Goal: Task Accomplishment & Management: Manage account settings

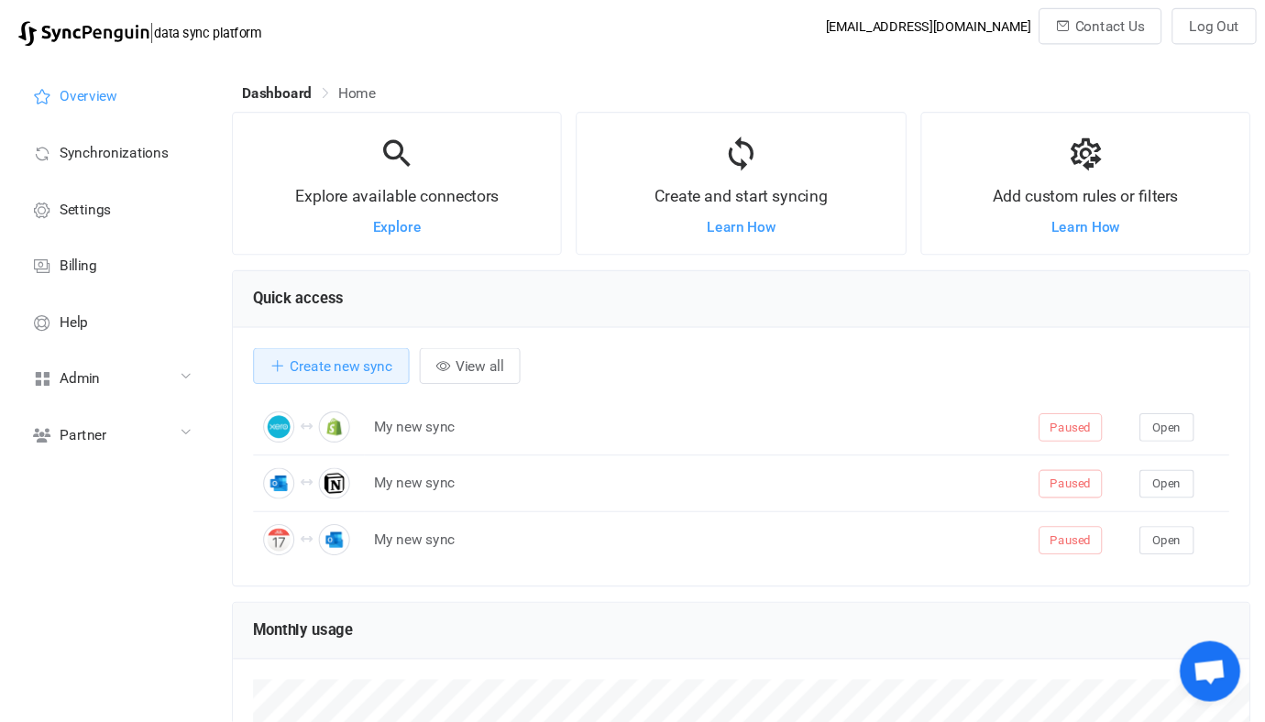
scroll to position [355, 926]
click at [111, 358] on div "Admin" at bounding box center [100, 342] width 183 height 51
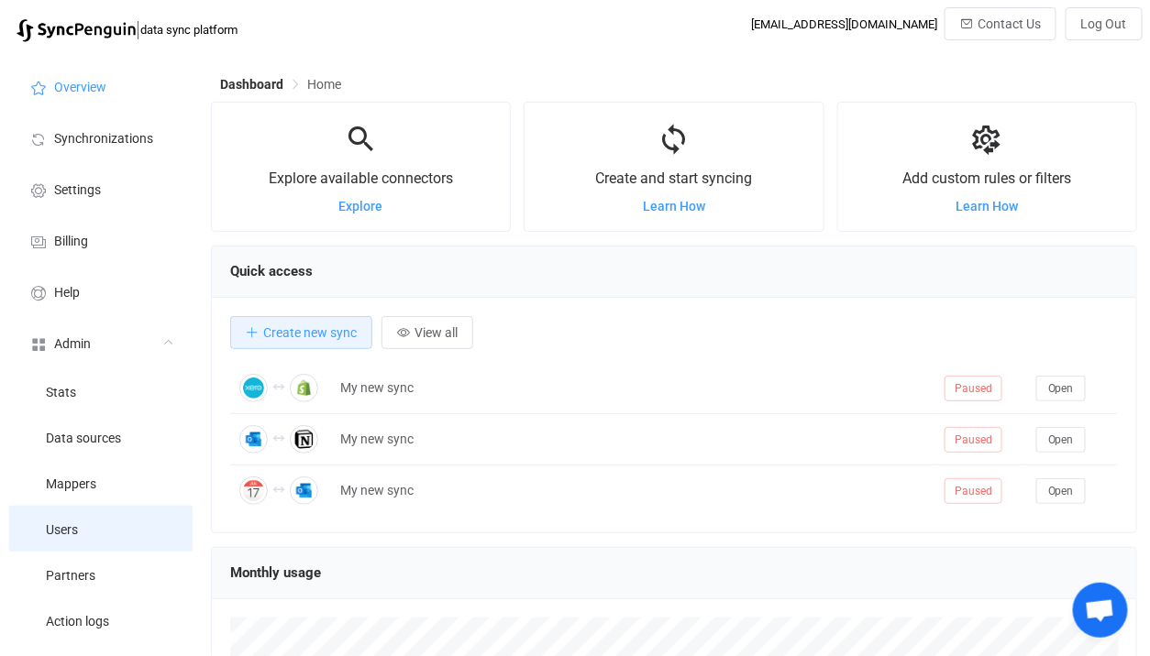
click at [104, 539] on li "Users" at bounding box center [100, 529] width 183 height 46
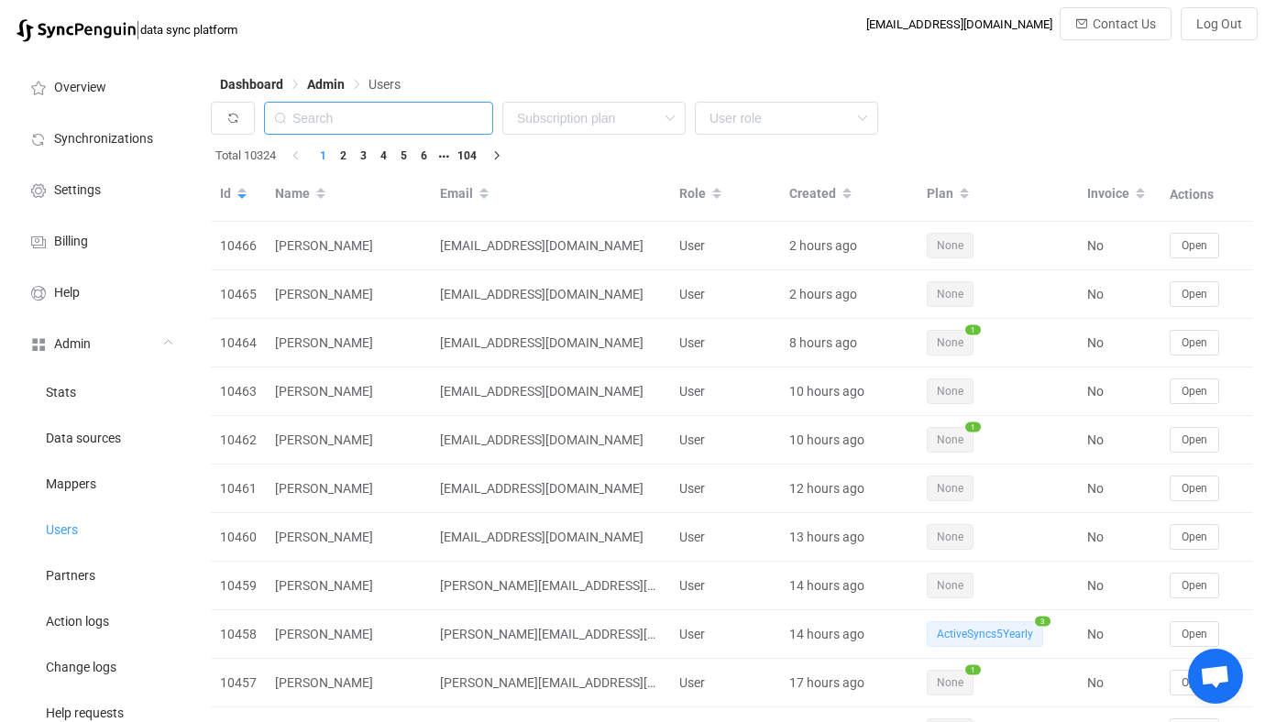
click at [408, 109] on input "text" at bounding box center [378, 118] width 229 height 33
paste input "[DOMAIN_NAME]"
type input "[DOMAIN_NAME]"
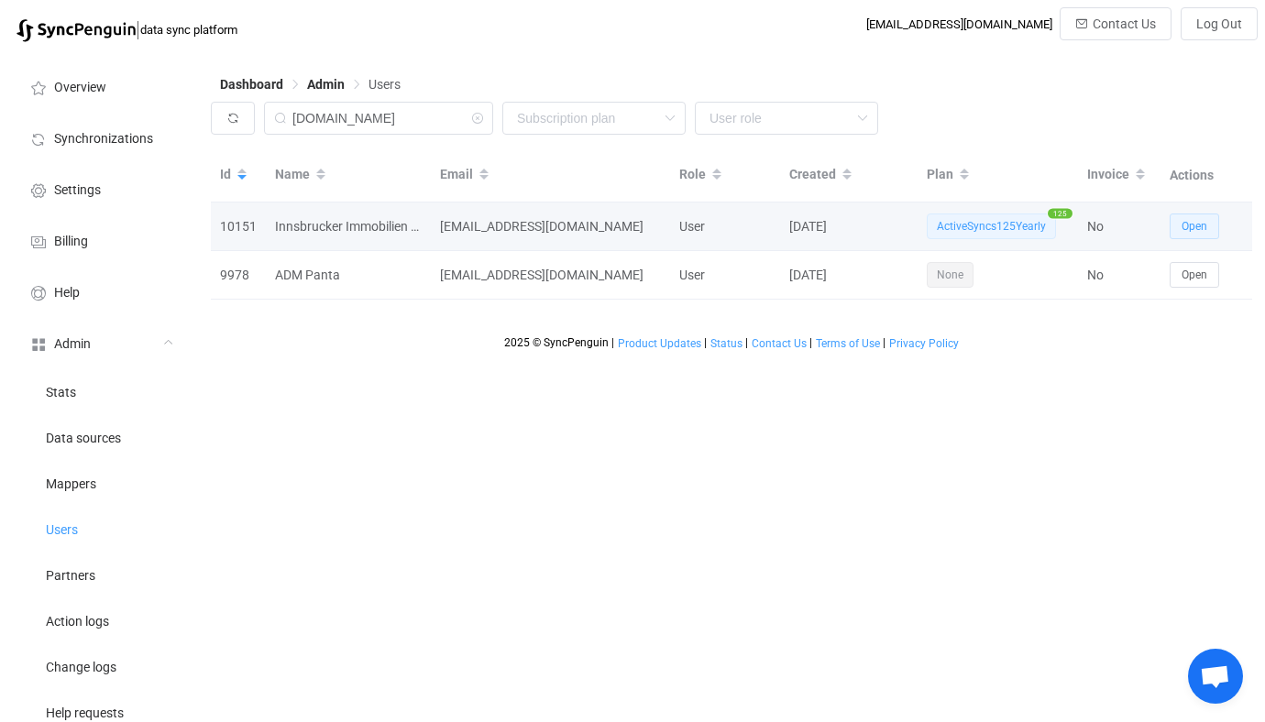
click at [1190, 223] on span "Open" at bounding box center [1195, 226] width 26 height 13
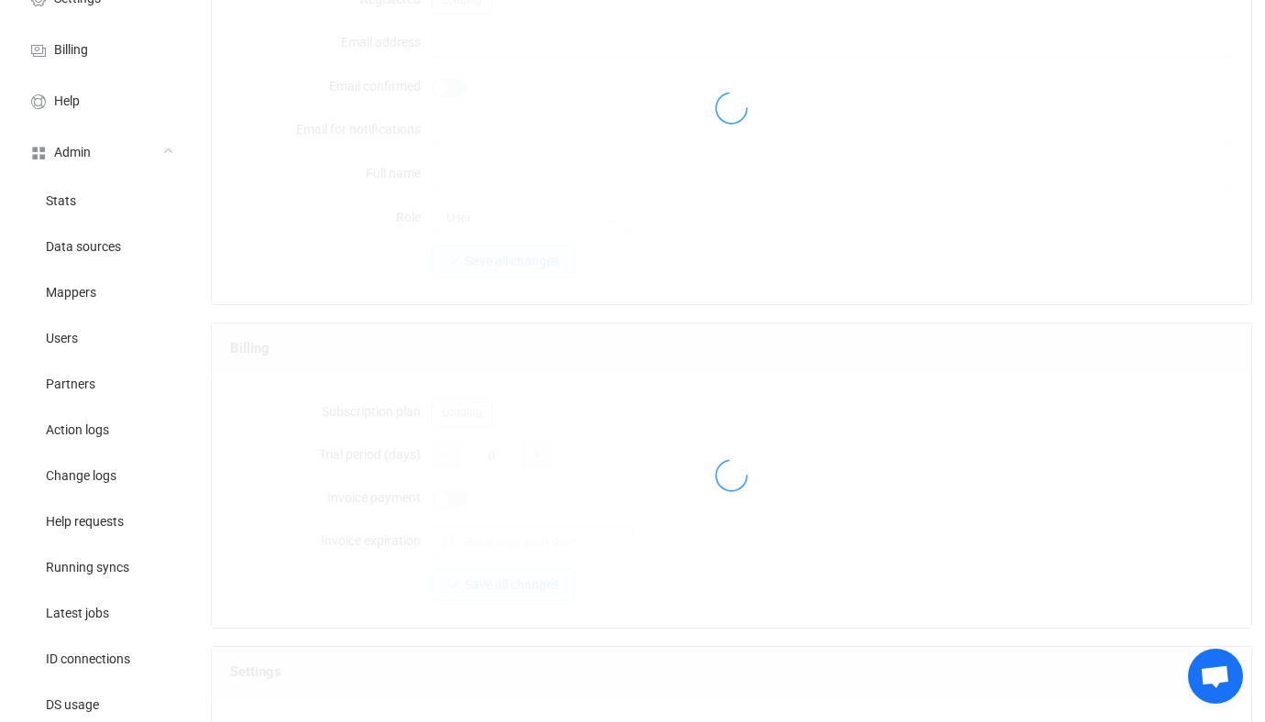
type input "[EMAIL_ADDRESS][DOMAIN_NAME]"
type input "Innsbrucker Immobilien GmbH & Co KG"
type input "14"
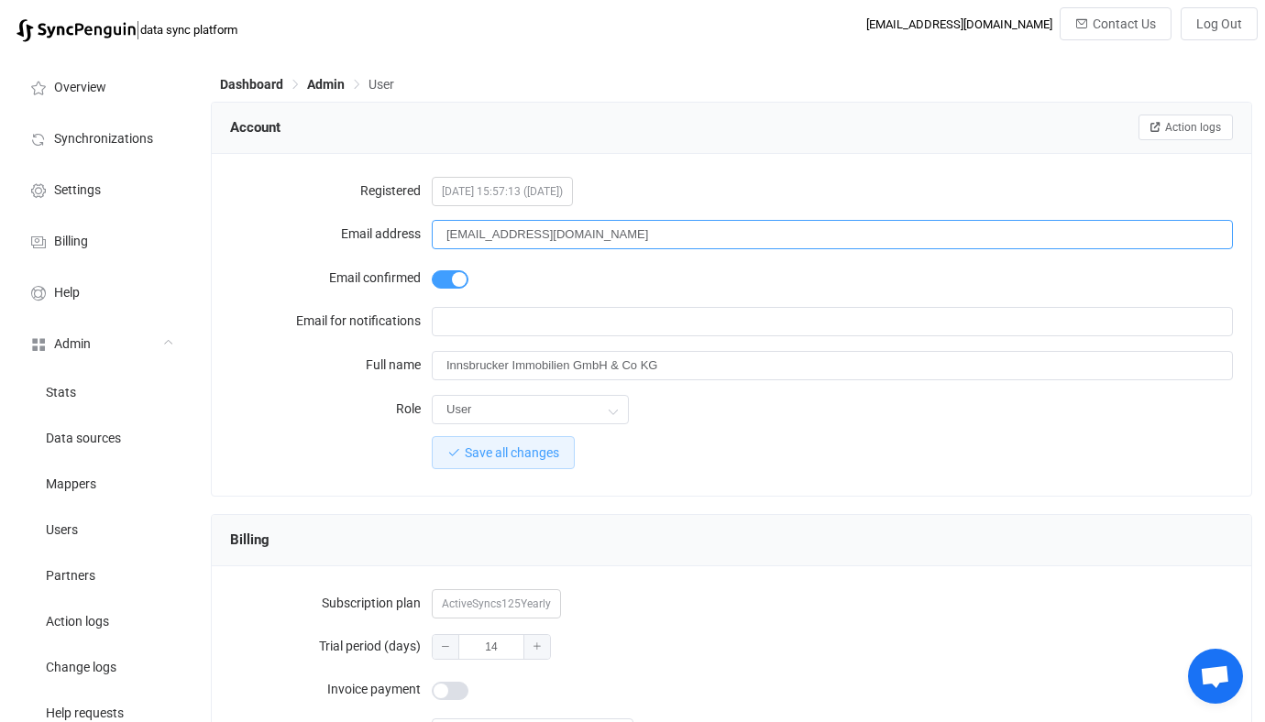
click at [481, 234] on input "[EMAIL_ADDRESS][DOMAIN_NAME]" at bounding box center [832, 234] width 801 height 29
drag, startPoint x: 481, startPoint y: 234, endPoint x: 574, endPoint y: 234, distance: 92.6
click at [574, 234] on input "[EMAIL_ADDRESS][DOMAIN_NAME]" at bounding box center [832, 234] width 801 height 29
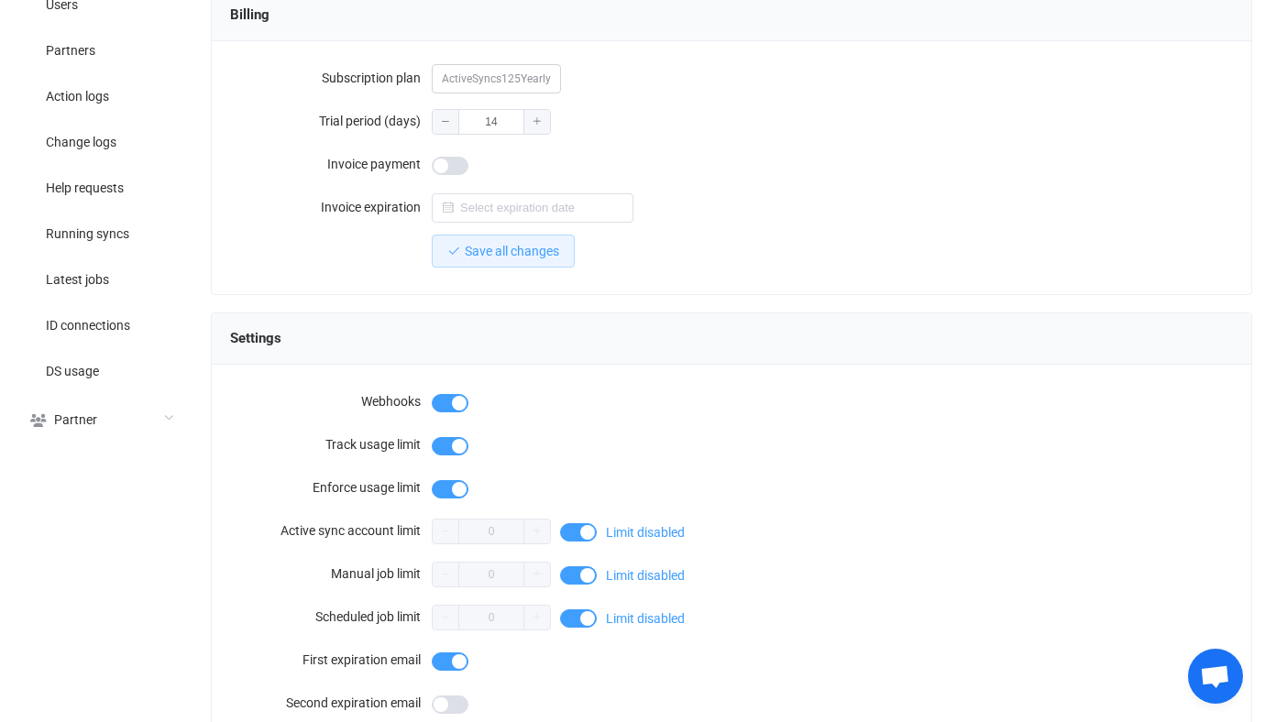
scroll to position [524, 0]
click at [481, 200] on input "text" at bounding box center [533, 208] width 202 height 29
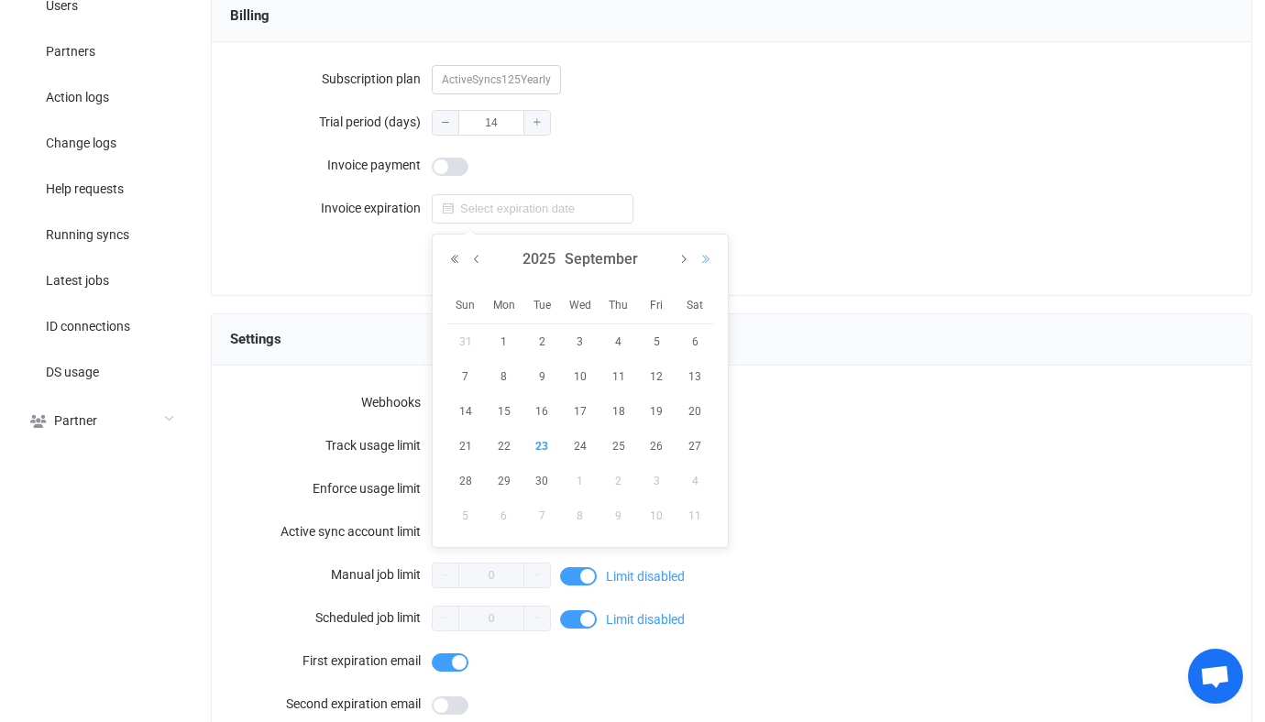
click at [705, 257] on button "Next Year" at bounding box center [706, 259] width 22 height 13
click at [483, 263] on button "Previous Month" at bounding box center [477, 259] width 22 height 13
click at [571, 441] on span "19" at bounding box center [580, 446] width 22 height 22
type input "[DATE]"
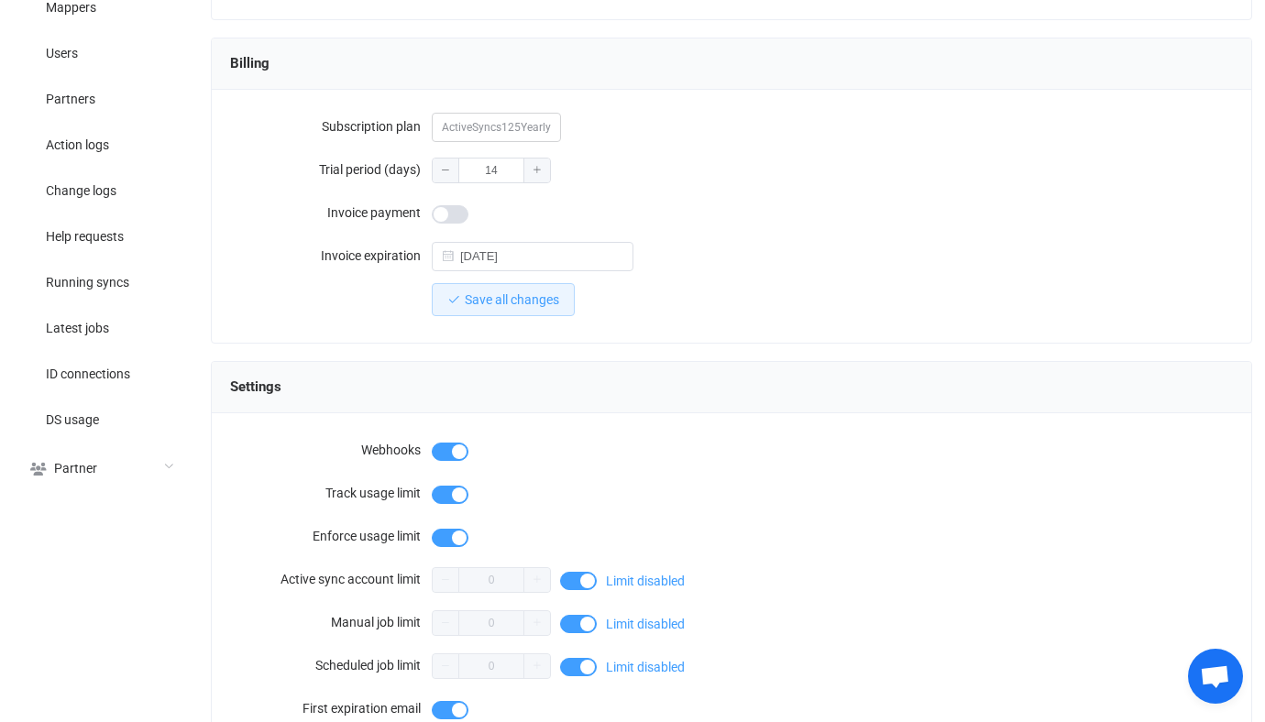
scroll to position [476, 0]
click at [524, 286] on button "Save all changes" at bounding box center [503, 300] width 143 height 33
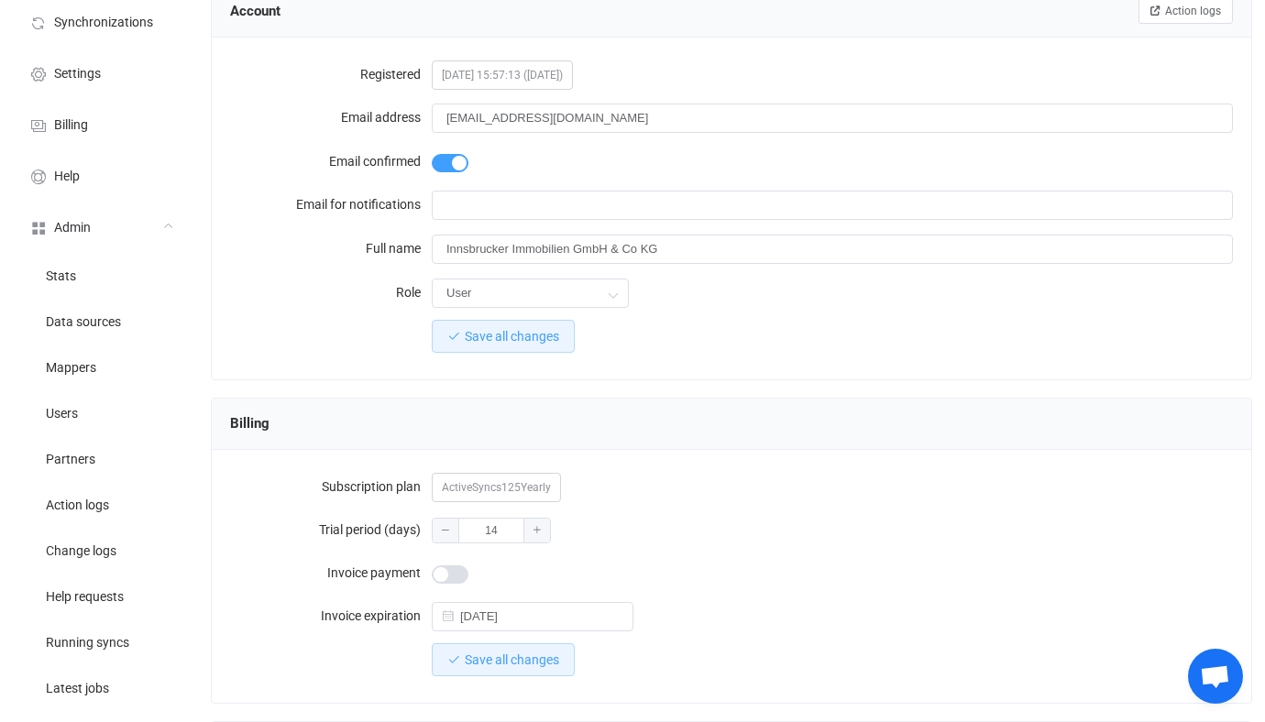
scroll to position [94, 0]
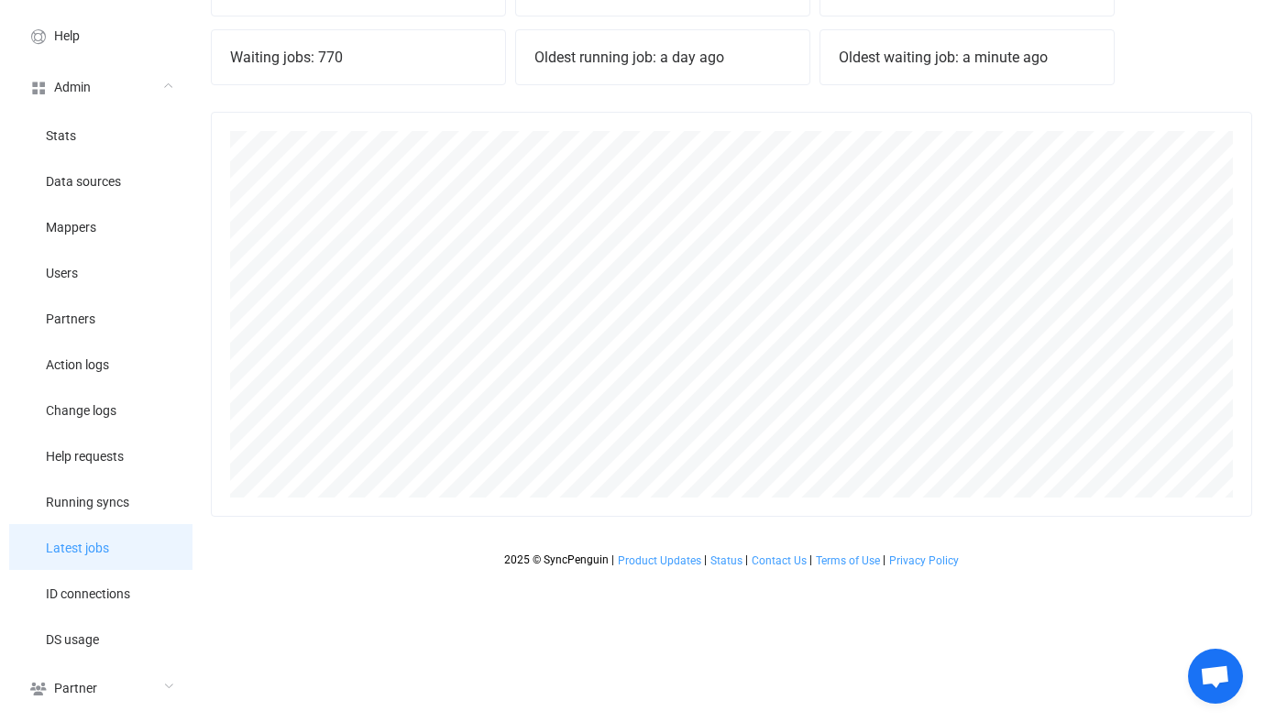
scroll to position [405, 1041]
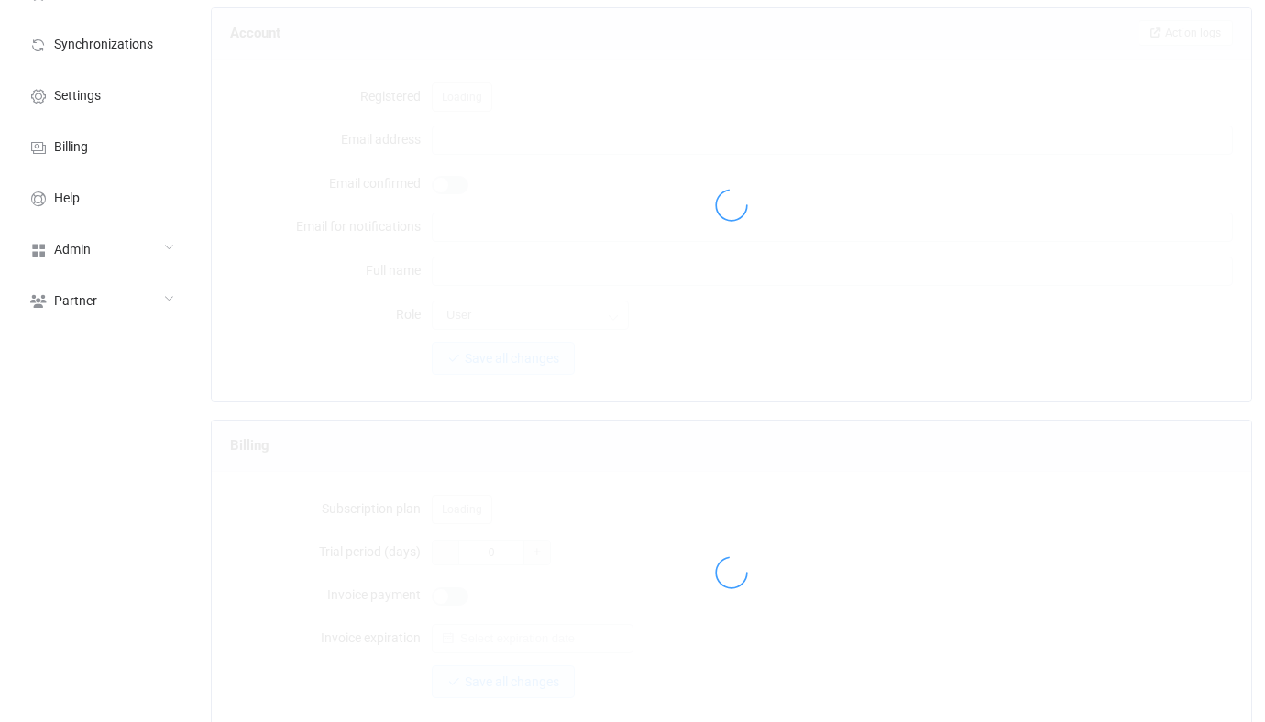
type input "[EMAIL_ADDRESS][DOMAIN_NAME]"
type input "Innsbrucker Immobilien GmbH & Co KG"
type input "14"
type input "[DATE]"
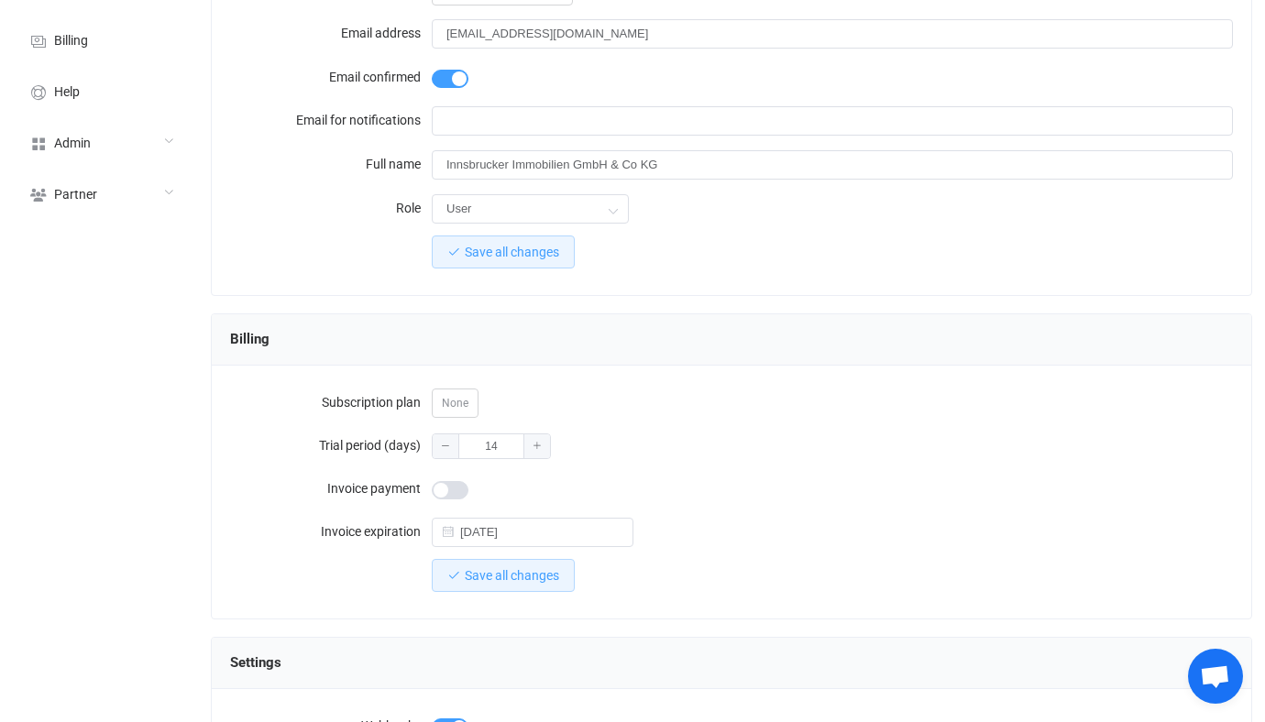
scroll to position [223, 0]
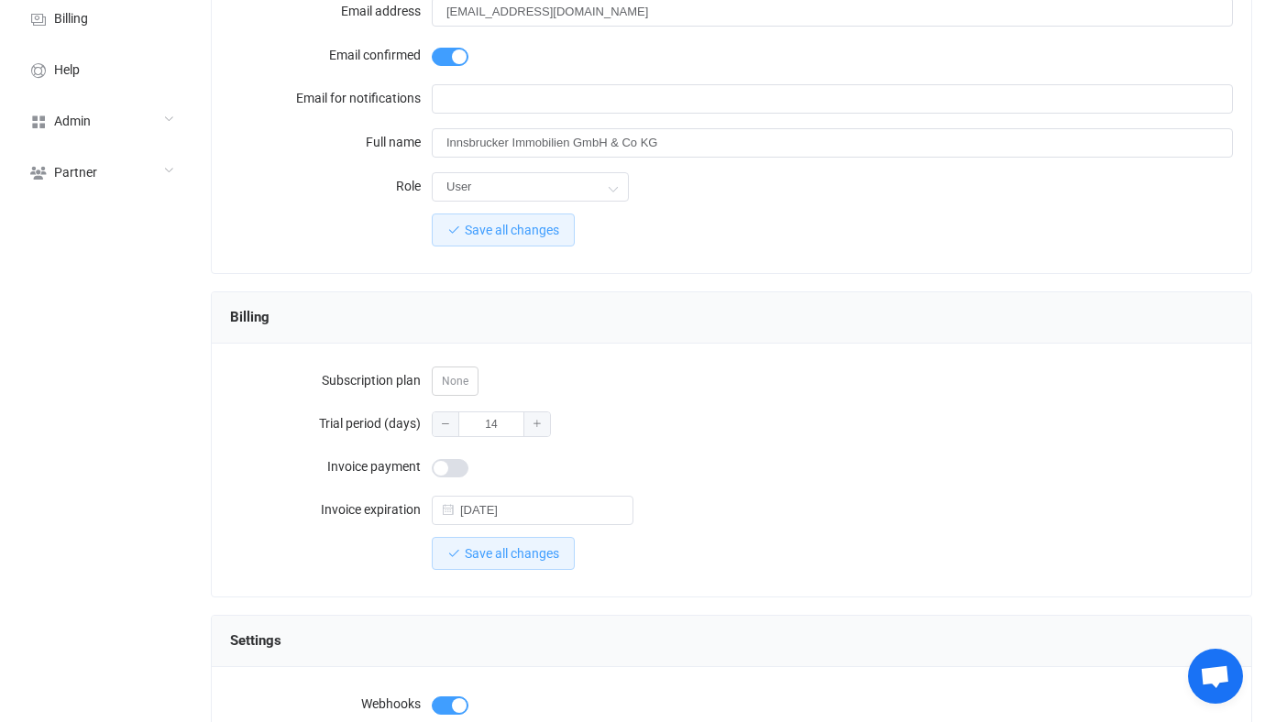
click at [450, 463] on span at bounding box center [450, 468] width 37 height 18
click at [484, 549] on span "Save all changes" at bounding box center [512, 553] width 94 height 15
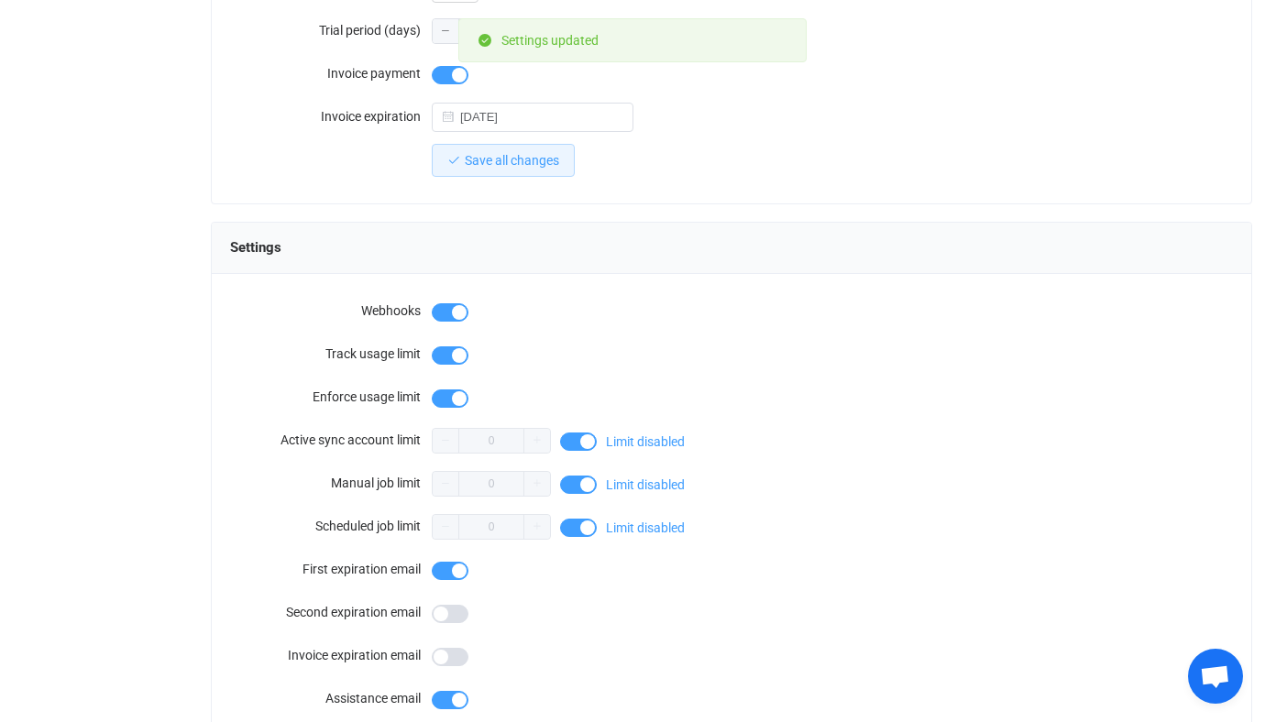
scroll to position [630, 0]
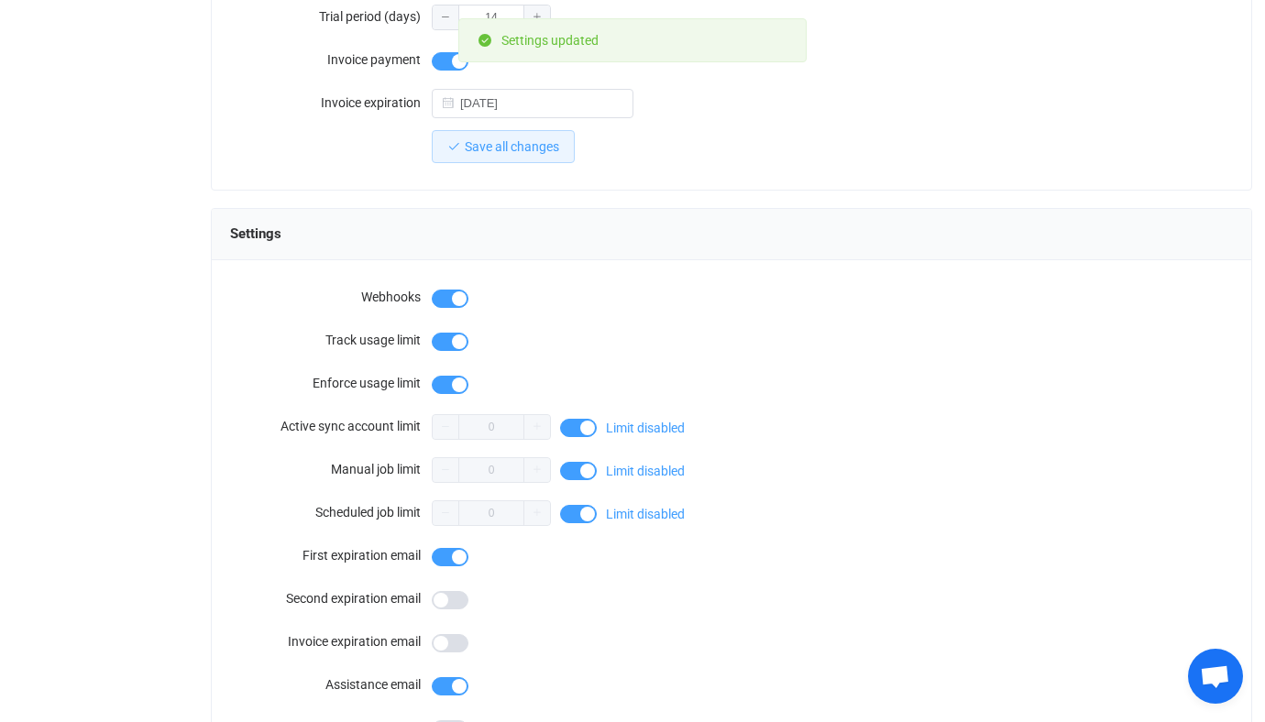
click at [561, 424] on span at bounding box center [578, 428] width 37 height 18
click at [494, 433] on input "0" at bounding box center [491, 427] width 119 height 26
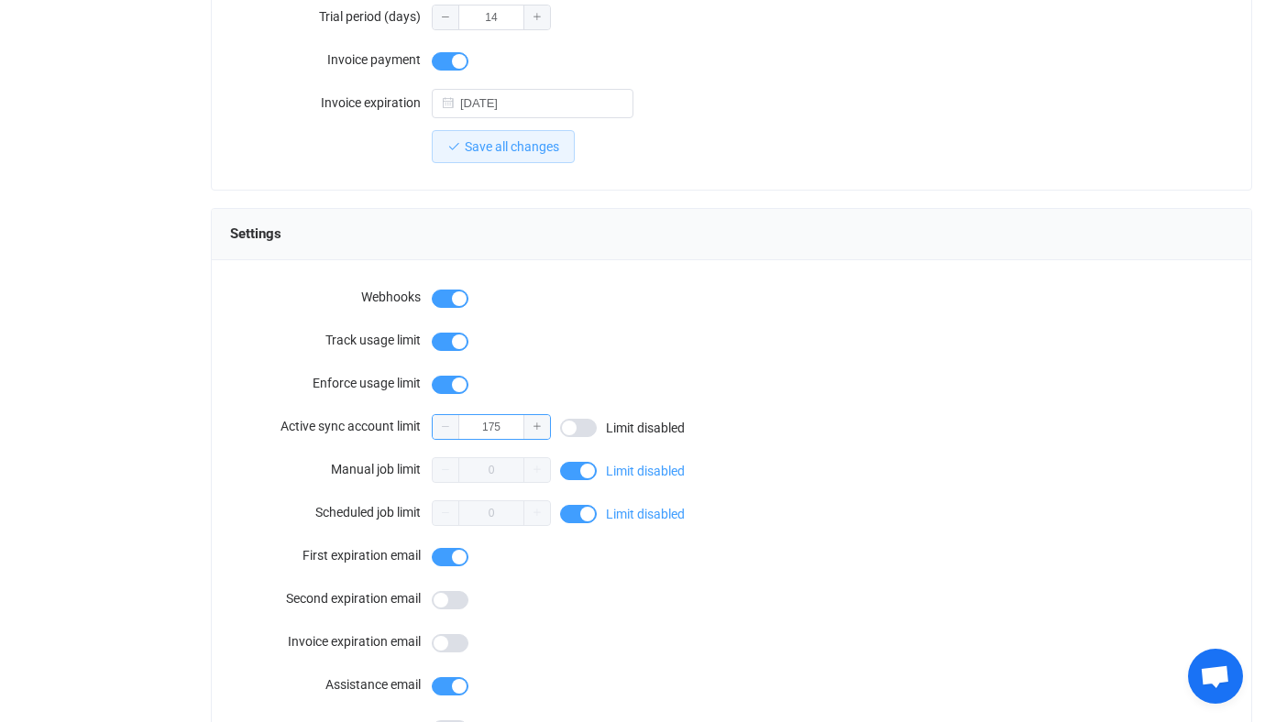
type input "175"
click at [652, 355] on form "Webhooks Track usage limit Enforce usage limit Active sync account limit 175 Li…" at bounding box center [731, 621] width 1003 height 684
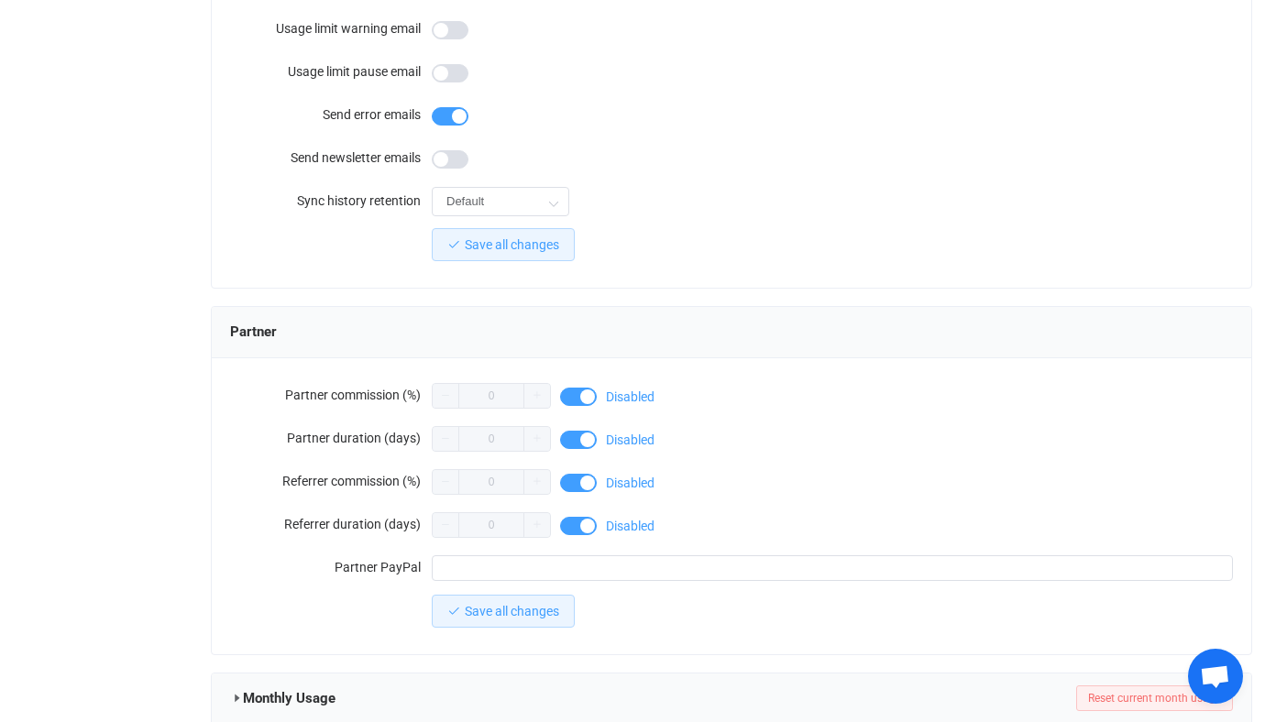
scroll to position [1380, 0]
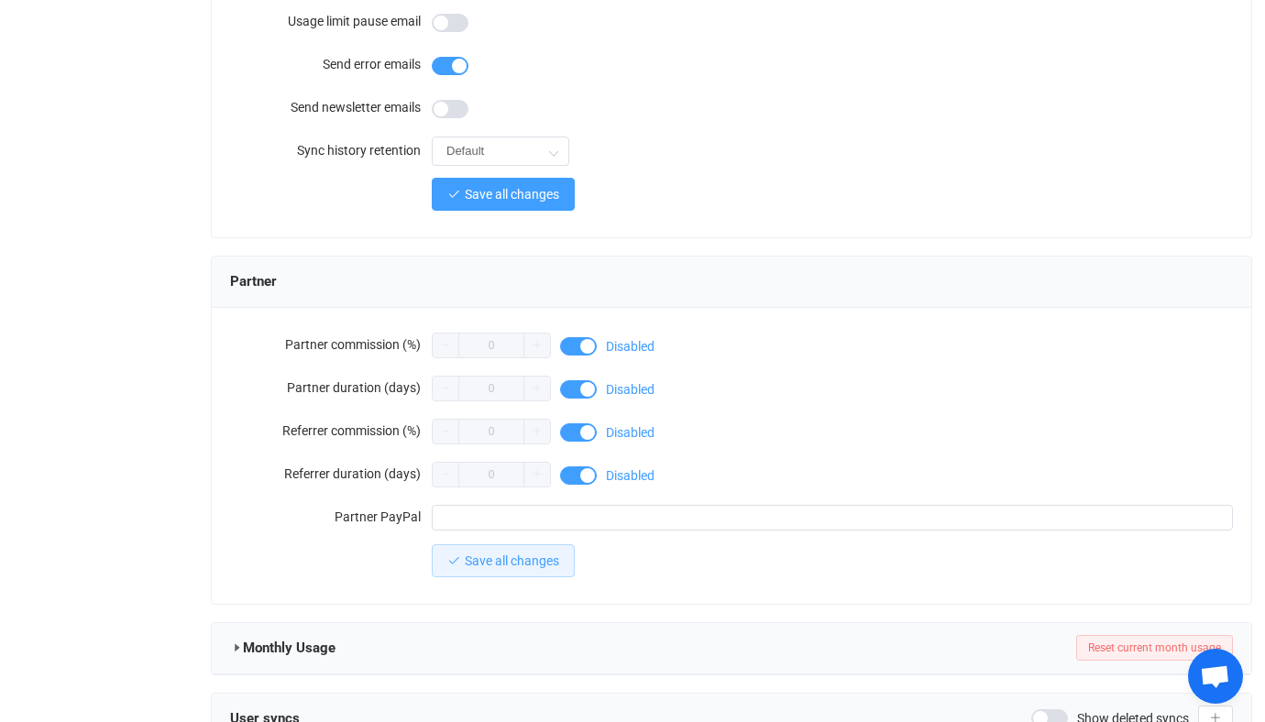
click at [530, 178] on button "Save all changes" at bounding box center [503, 194] width 143 height 33
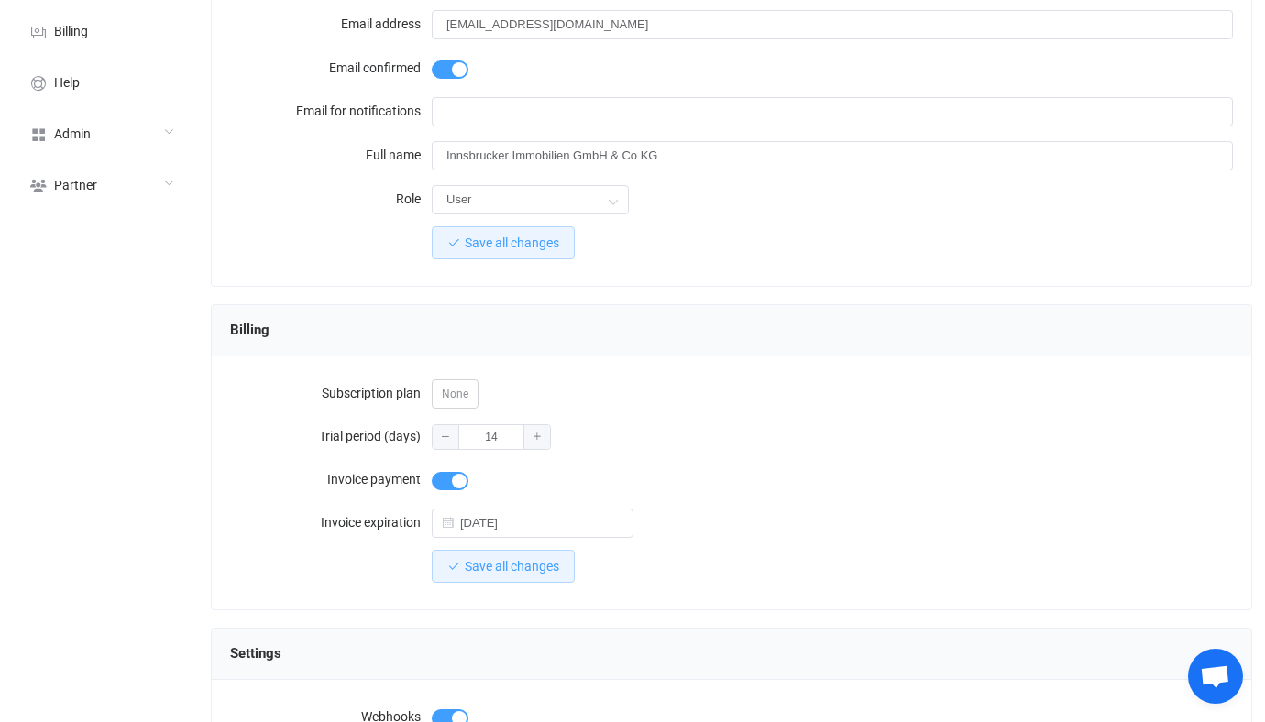
scroll to position [211, 0]
click at [688, 329] on div "Billing" at bounding box center [731, 329] width 1003 height 28
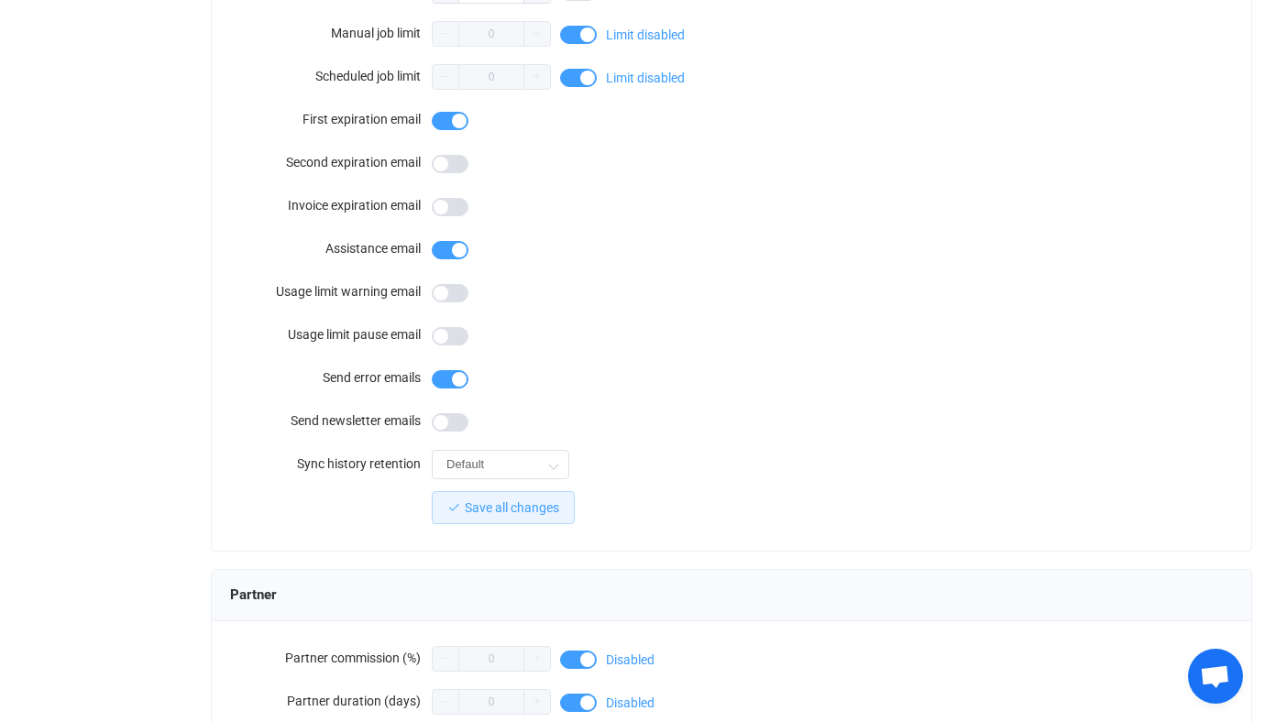
scroll to position [1597, 0]
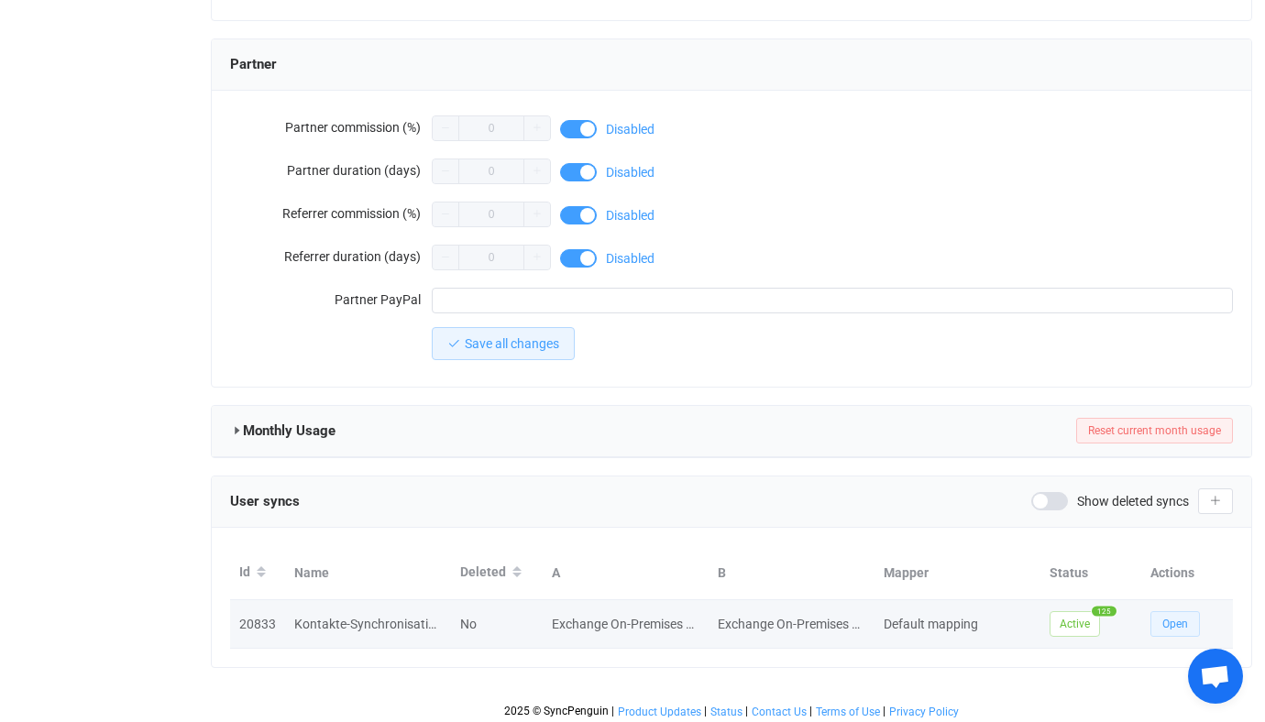
click at [1174, 619] on span "Open" at bounding box center [1176, 624] width 26 height 13
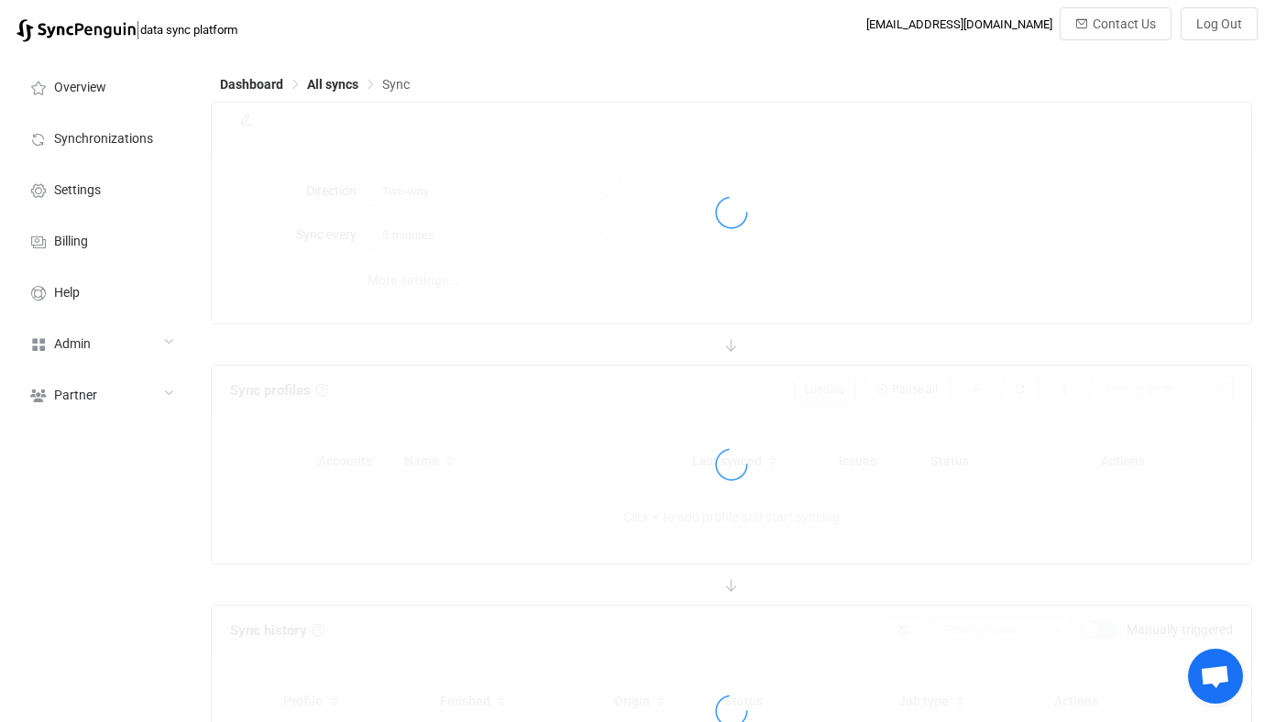
scroll to position [152, 0]
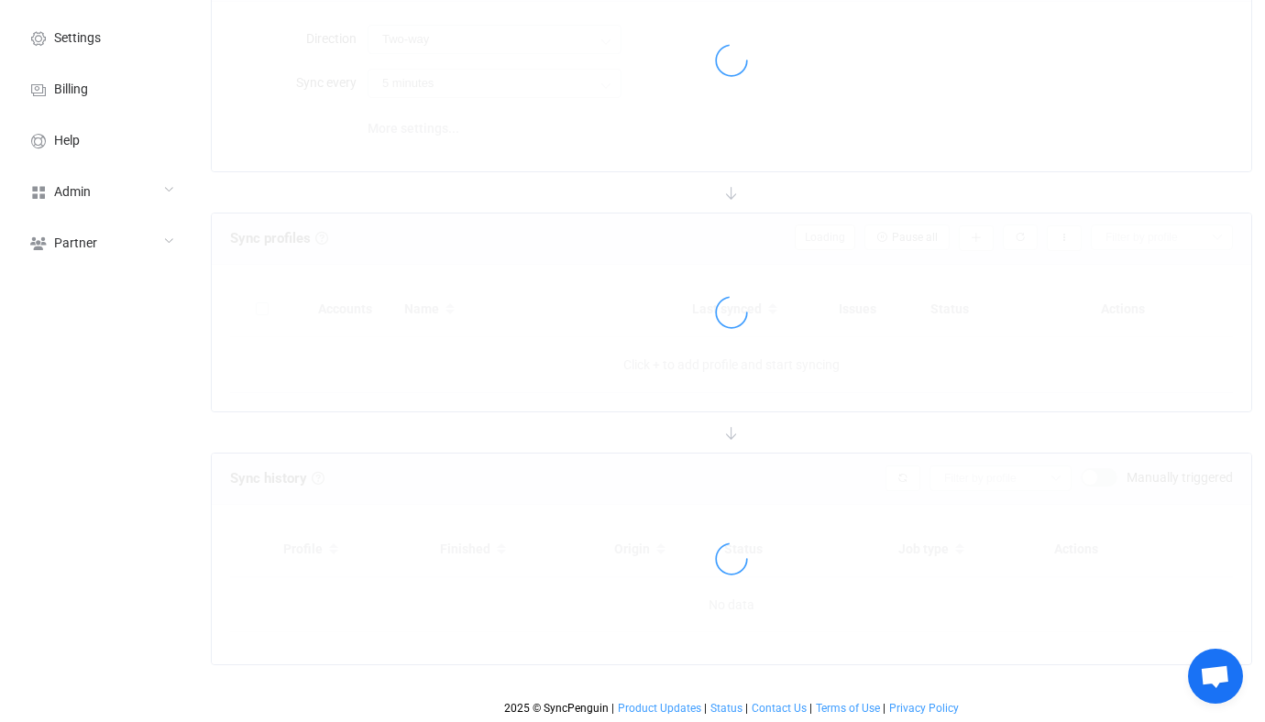
type input "A → B (one to many)"
type input "24 hours"
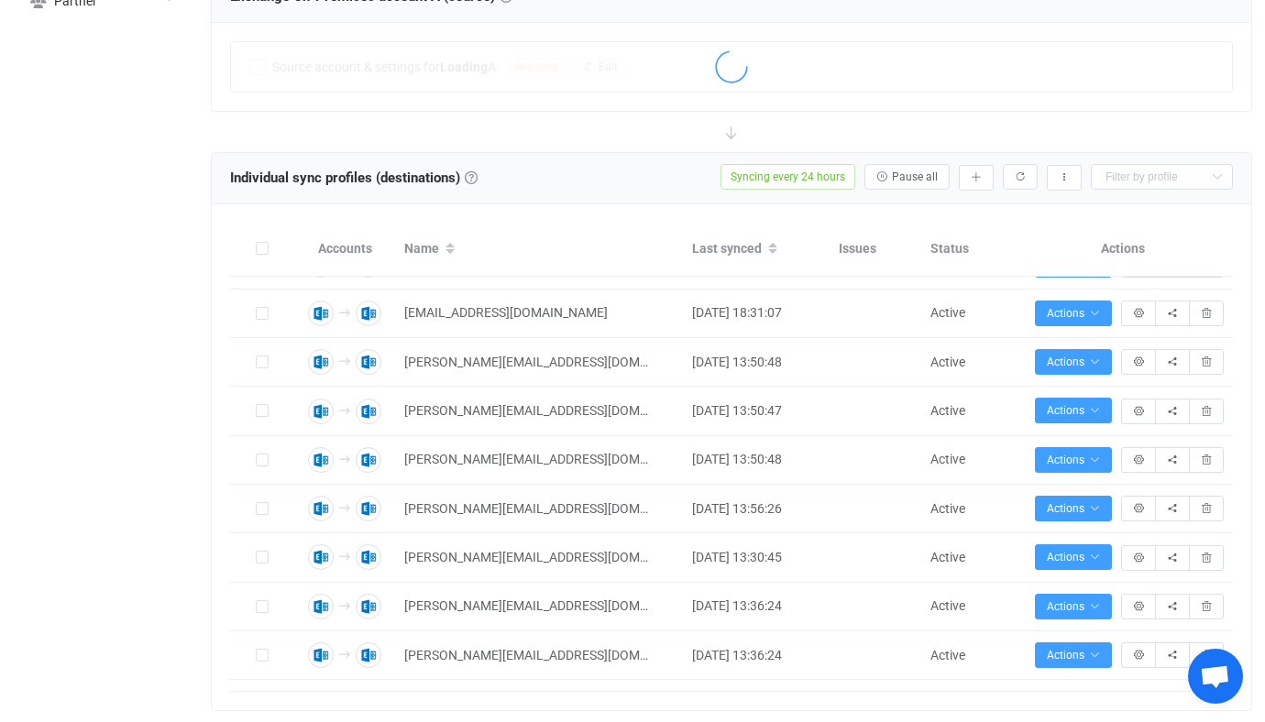
scroll to position [3023, 0]
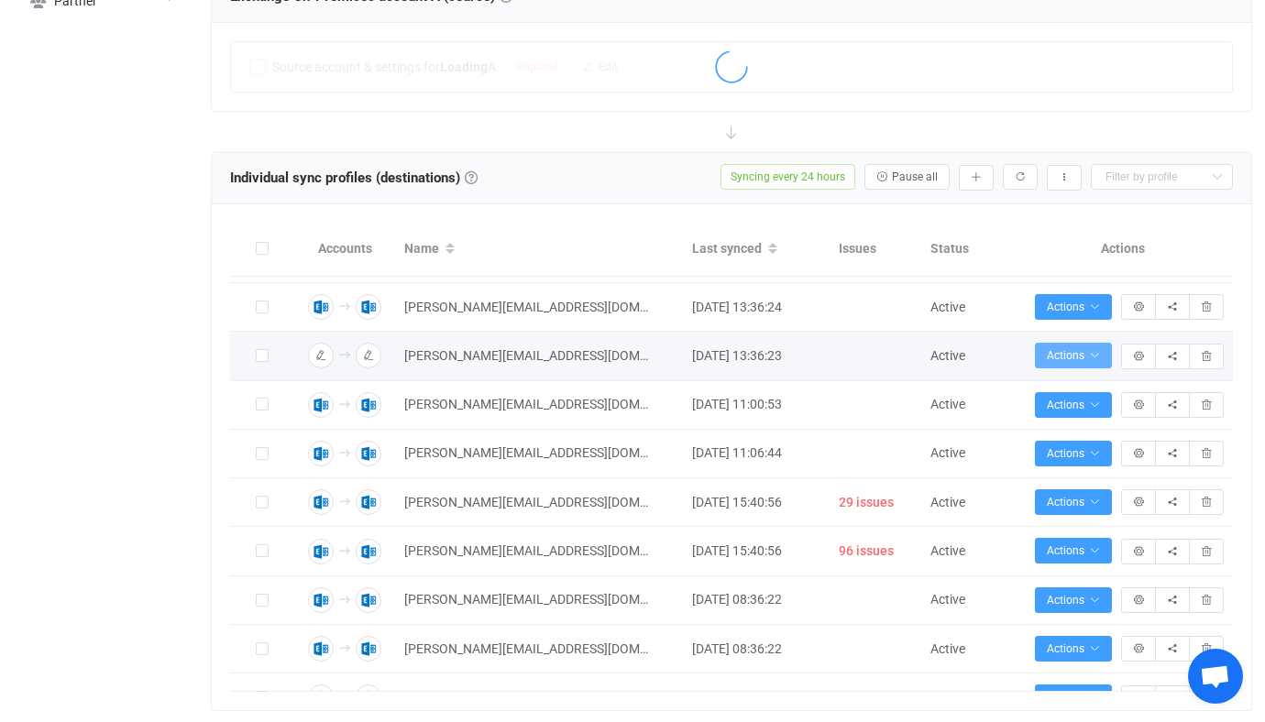
click at [1064, 369] on button "Actions" at bounding box center [1073, 356] width 77 height 26
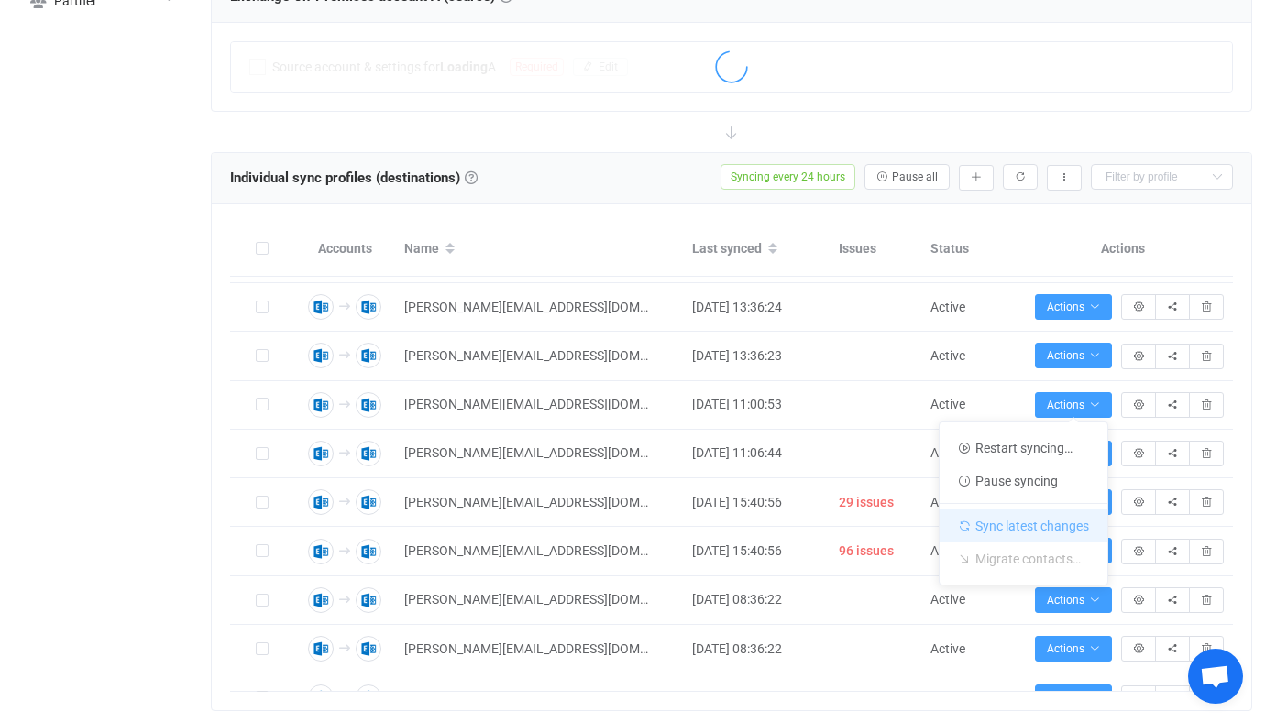
click at [1035, 524] on li "Sync latest changes" at bounding box center [1024, 522] width 168 height 39
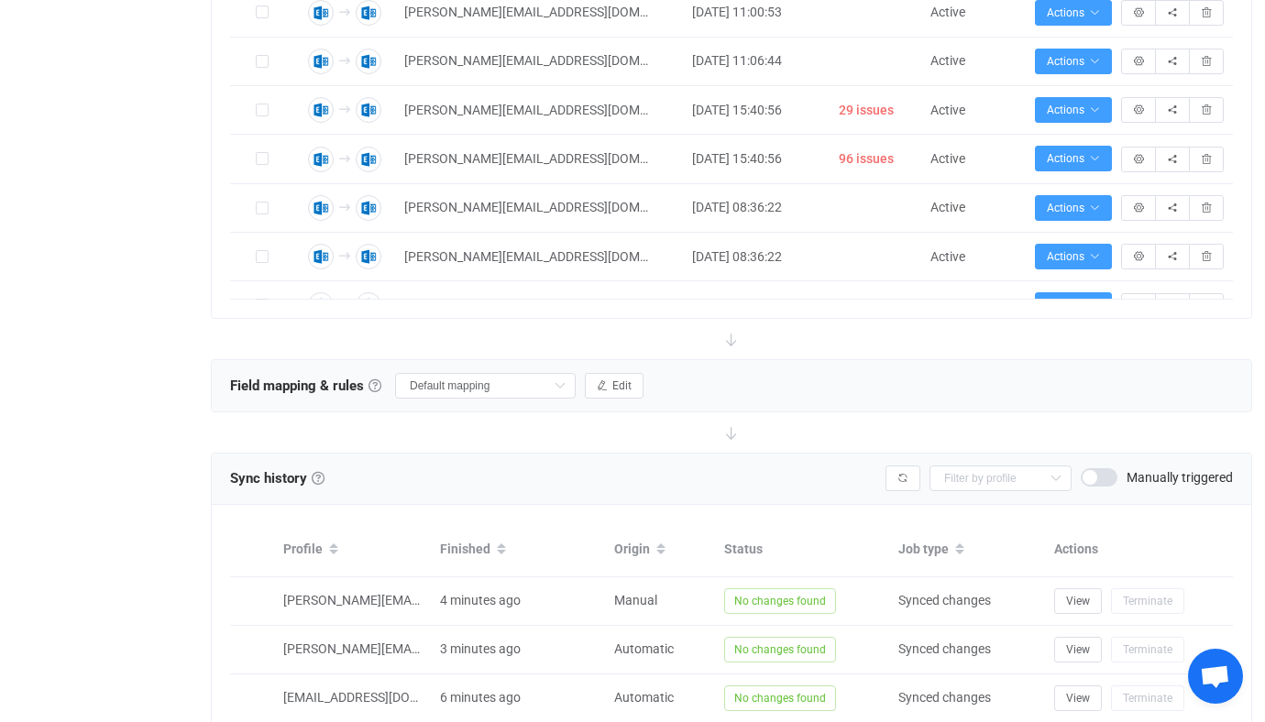
scroll to position [0, 0]
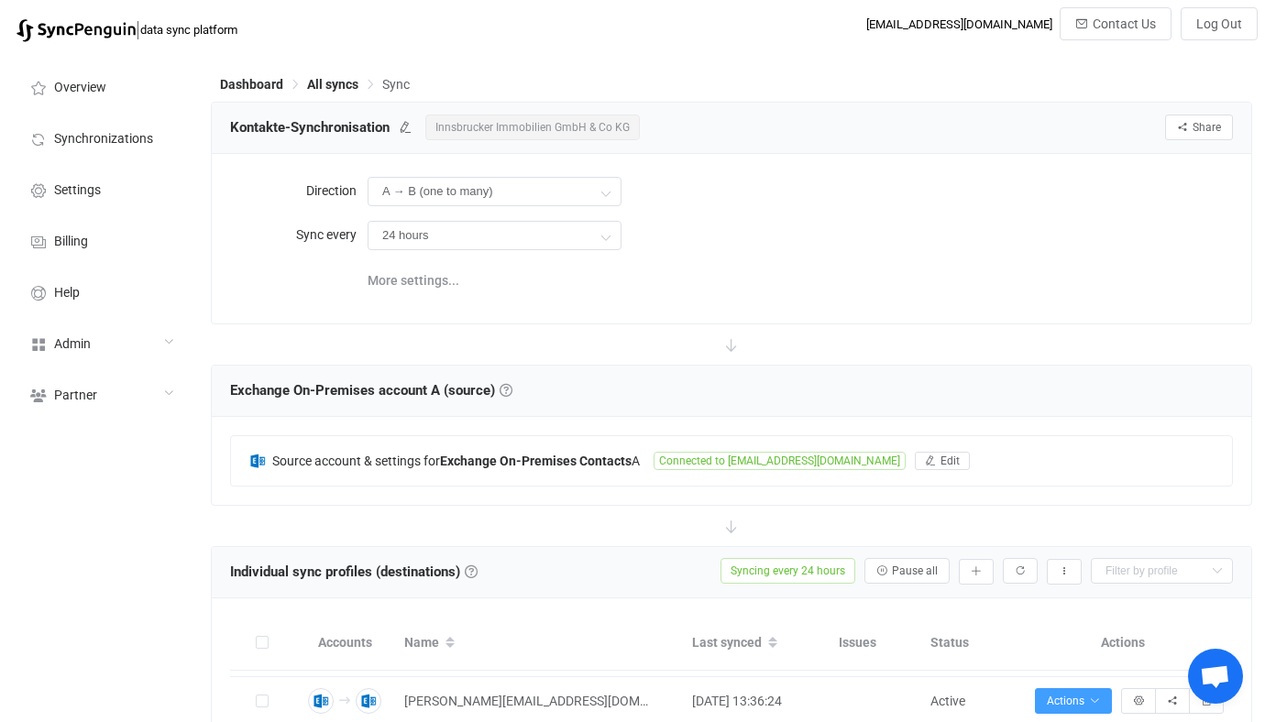
click at [480, 116] on span "Innsbrucker Immobilien GmbH & Co KG" at bounding box center [532, 128] width 215 height 26
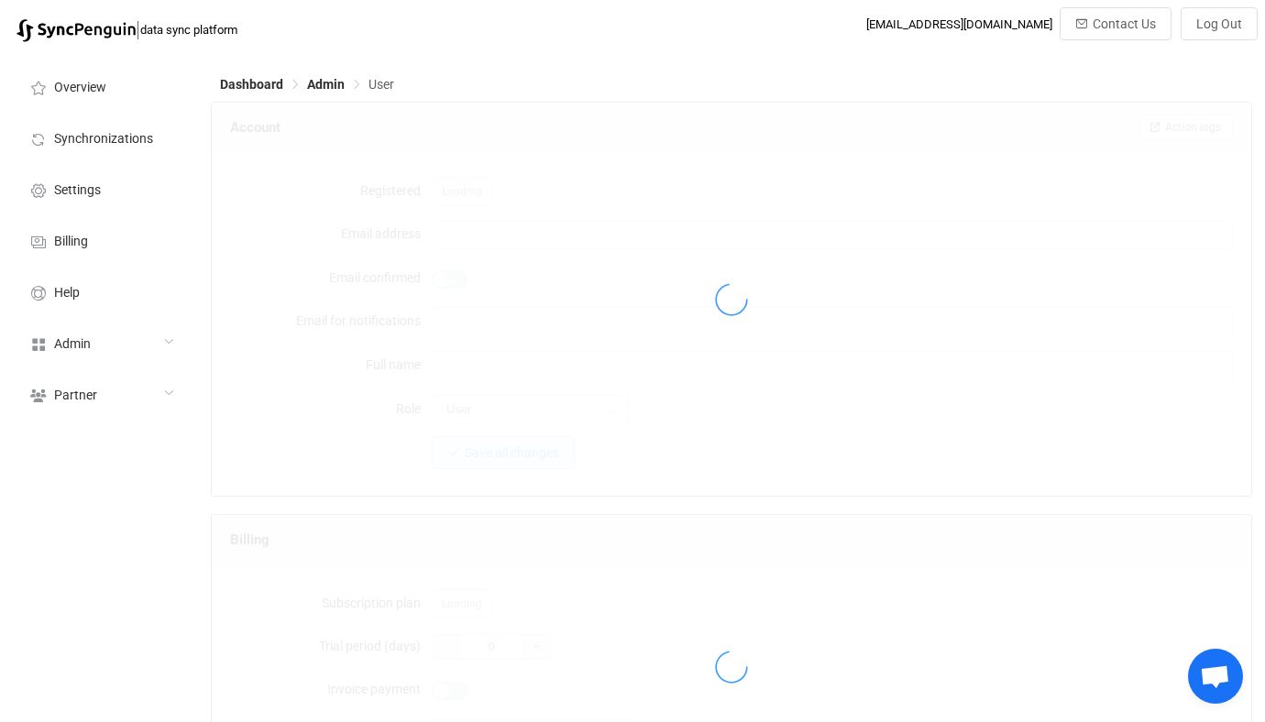
type input "[EMAIL_ADDRESS][DOMAIN_NAME]"
type input "Innsbrucker Immobilien GmbH & Co KG"
type input "14"
type input "[DATE]"
type input "175"
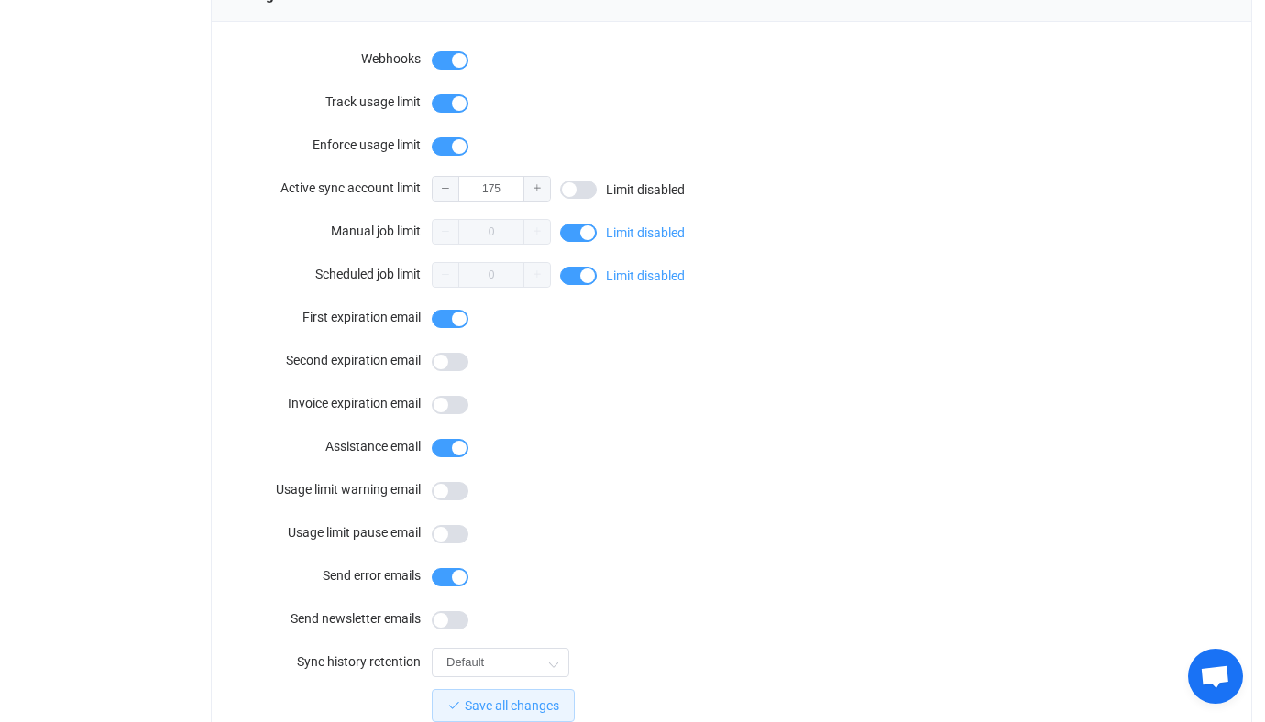
scroll to position [1597, 0]
